Goal: Contribute content: Add original content to the website for others to see

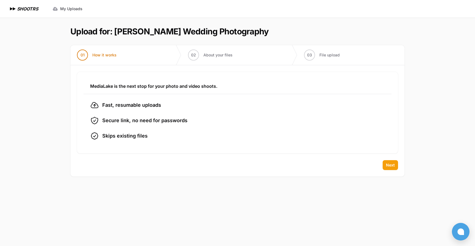
click at [386, 164] on span "Next" at bounding box center [390, 165] width 9 height 6
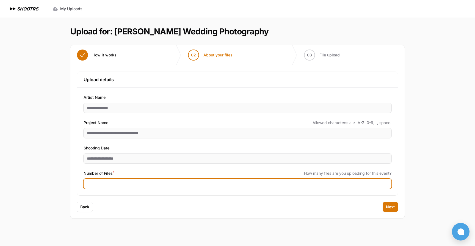
click at [87, 188] on input "Number of Files *" at bounding box center [238, 184] width 308 height 10
type input "****"
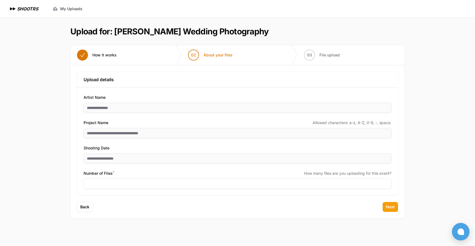
click at [390, 205] on span "Next" at bounding box center [390, 207] width 9 height 6
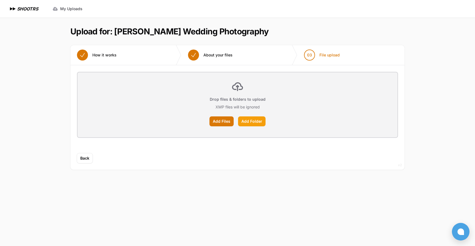
click at [247, 120] on label "Add Folder" at bounding box center [252, 121] width 28 height 10
click at [0, 0] on input "Add Folder" at bounding box center [0, 0] width 0 height 0
